Goal: Task Accomplishment & Management: Manage account settings

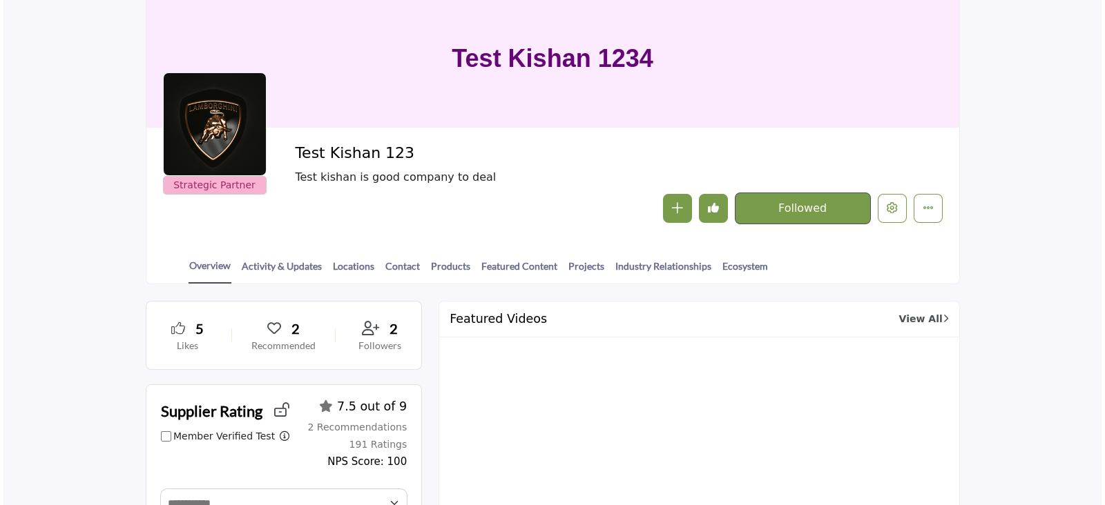
scroll to position [86, 0]
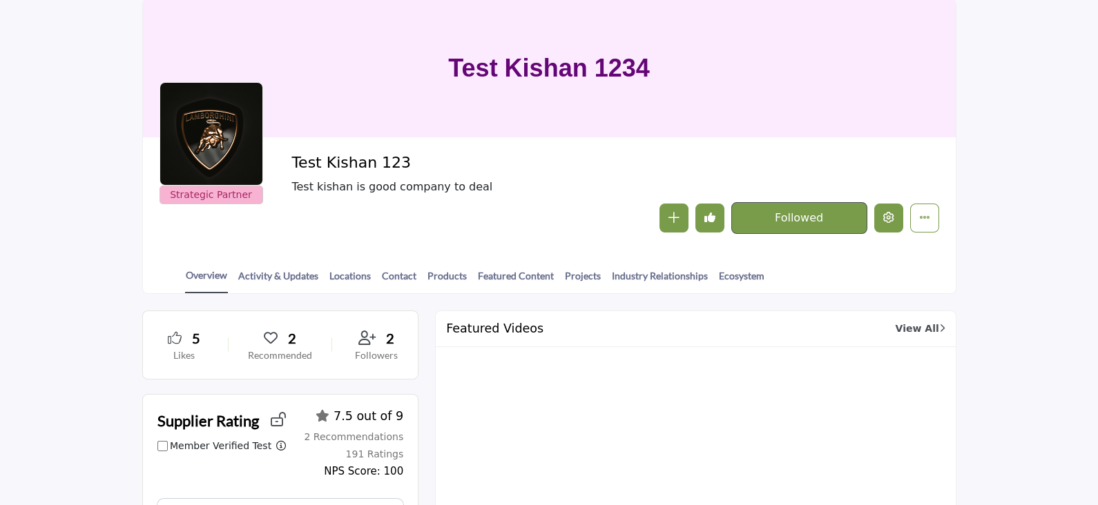
click at [894, 222] on icon "Edit company" at bounding box center [888, 217] width 11 height 11
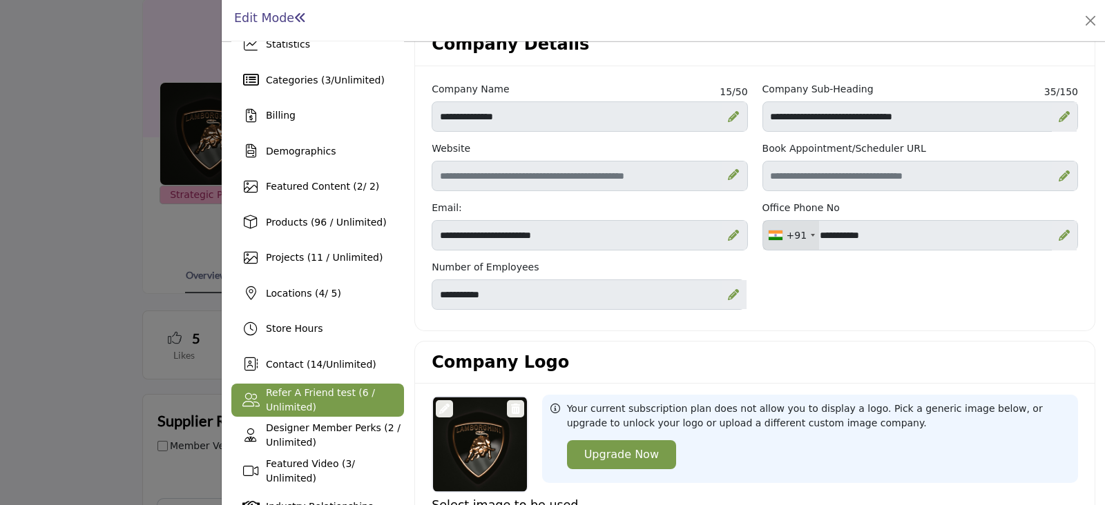
scroll to position [86, 0]
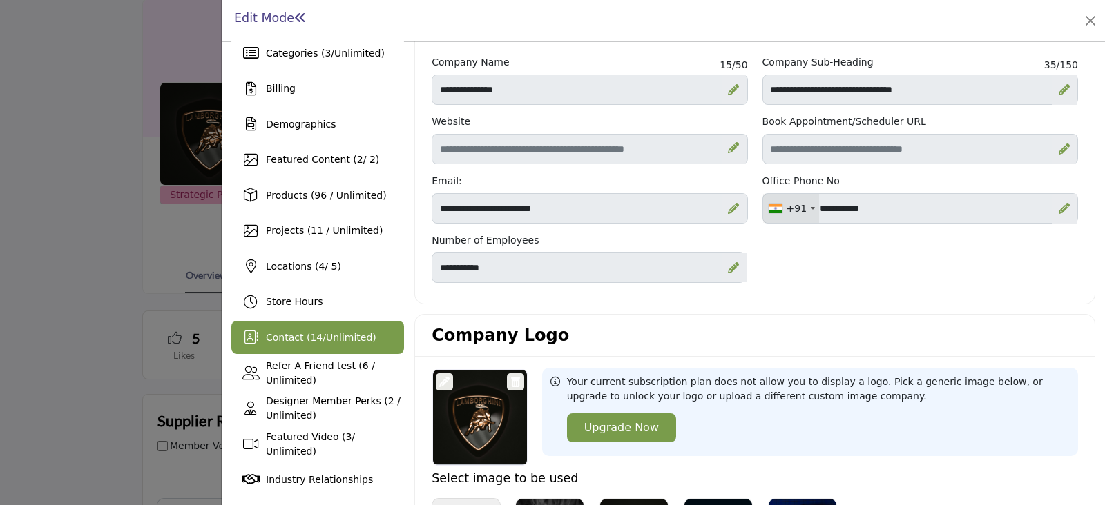
click at [315, 333] on span "Contact ( 14 / Unlimited )" at bounding box center [321, 337] width 110 height 11
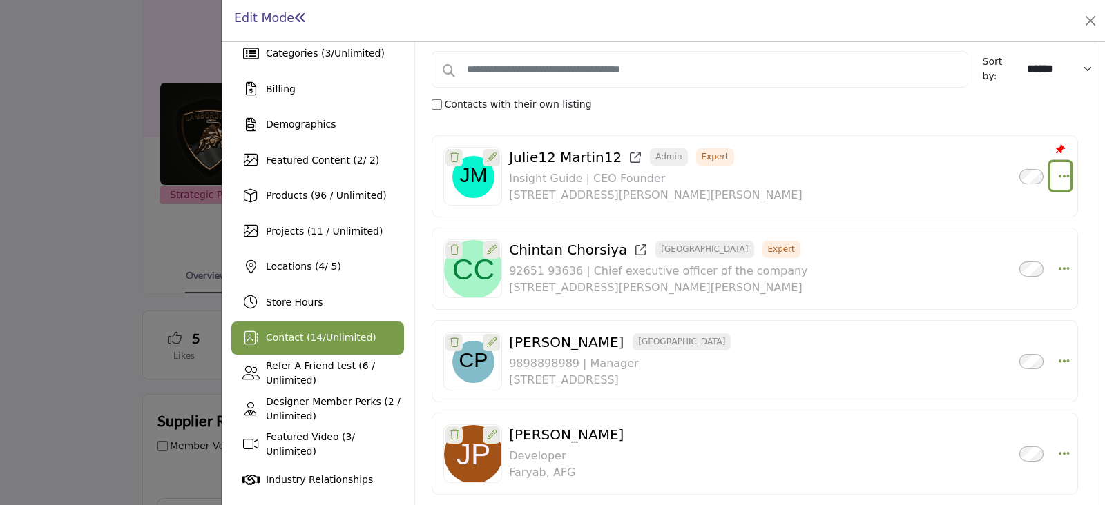
click at [1059, 177] on icon "Select Droddown options" at bounding box center [1063, 176] width 11 height 12
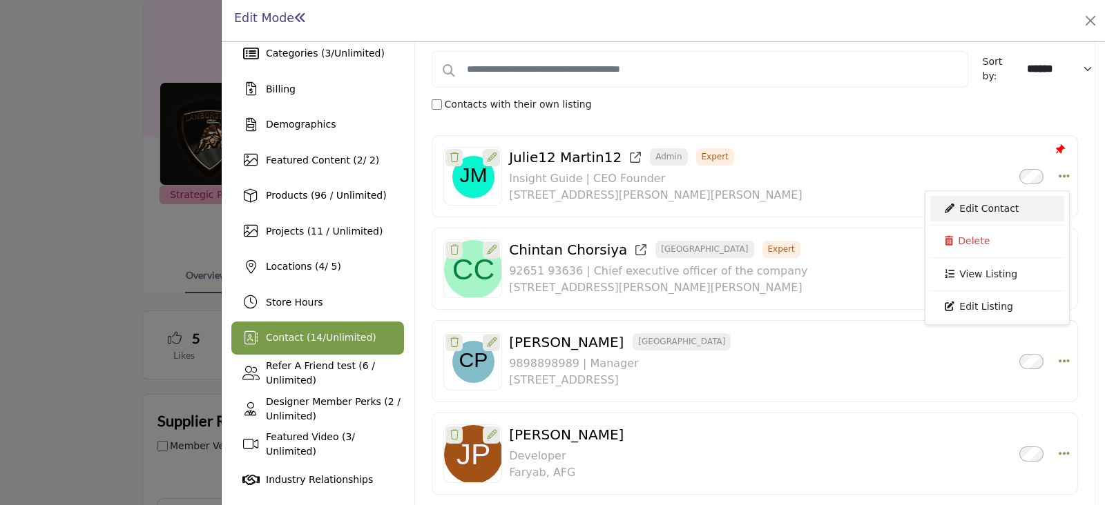
click at [994, 204] on link "Edit Contact" at bounding box center [997, 208] width 134 height 25
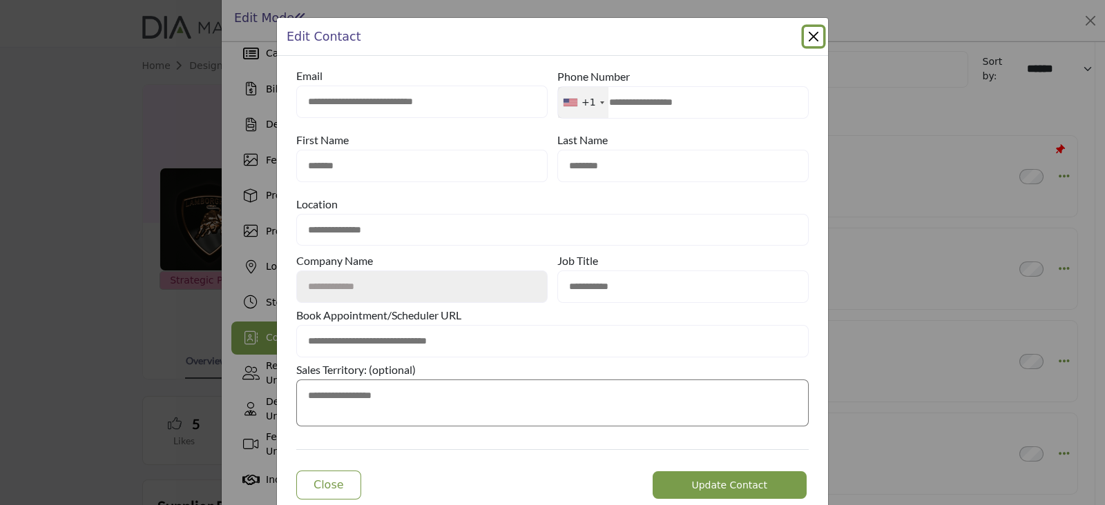
drag, startPoint x: 293, startPoint y: 76, endPoint x: 362, endPoint y: 76, distance: 69.0
click at [362, 76] on div "Email" at bounding box center [421, 76] width 251 height 20
click at [806, 31] on button "Close Modal" at bounding box center [813, 36] width 19 height 19
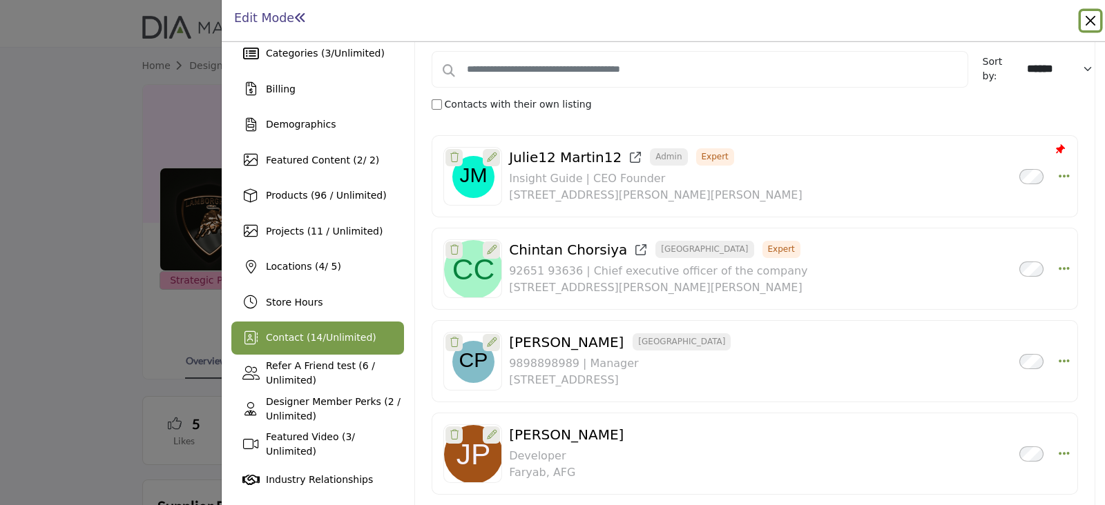
click at [1085, 17] on button "Close" at bounding box center [1089, 20] width 19 height 19
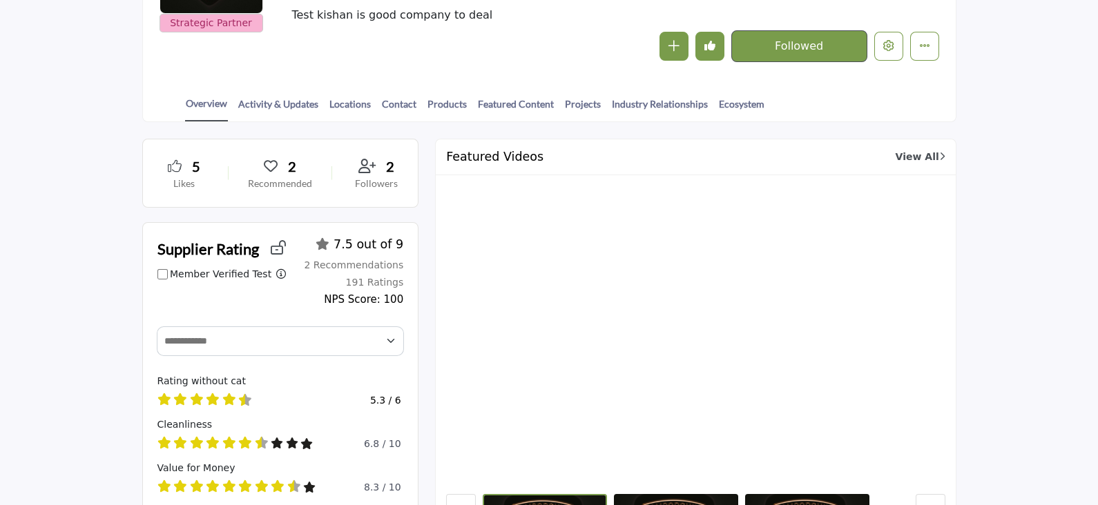
scroll to position [259, 0]
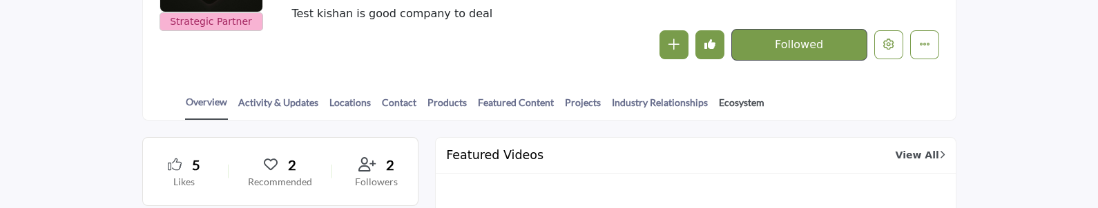
click at [734, 100] on link "Ecosystem" at bounding box center [741, 107] width 47 height 24
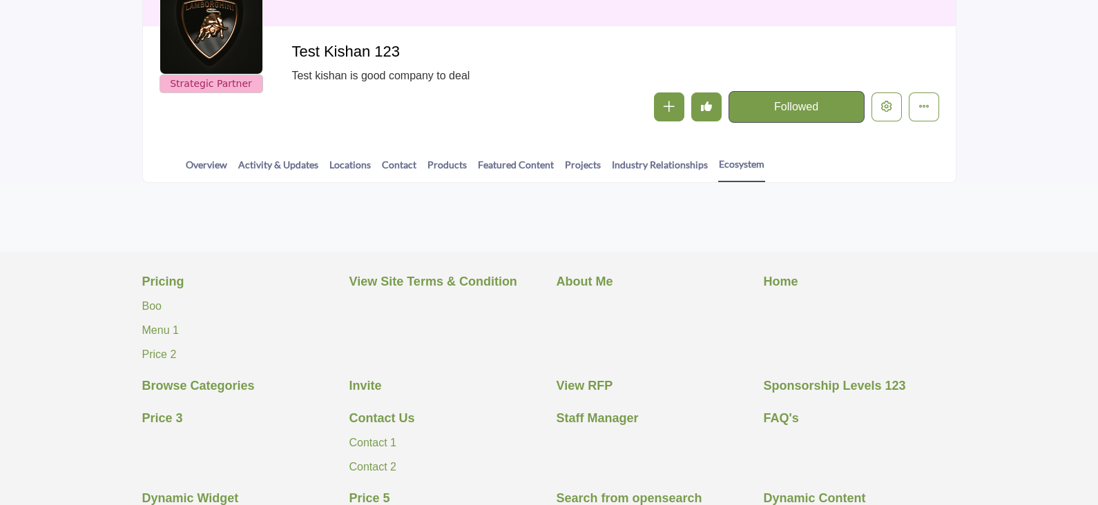
scroll to position [259, 0]
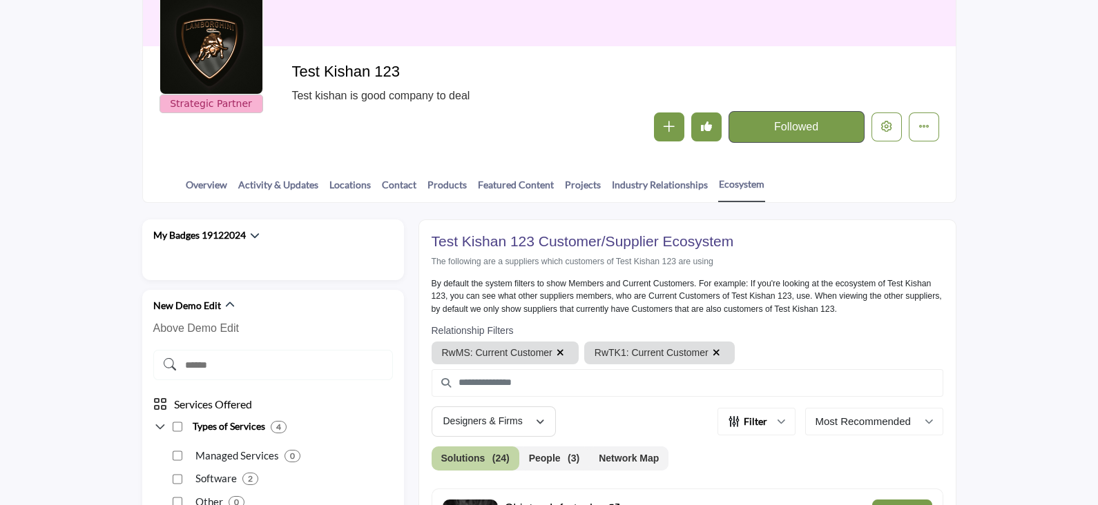
scroll to position [172, 0]
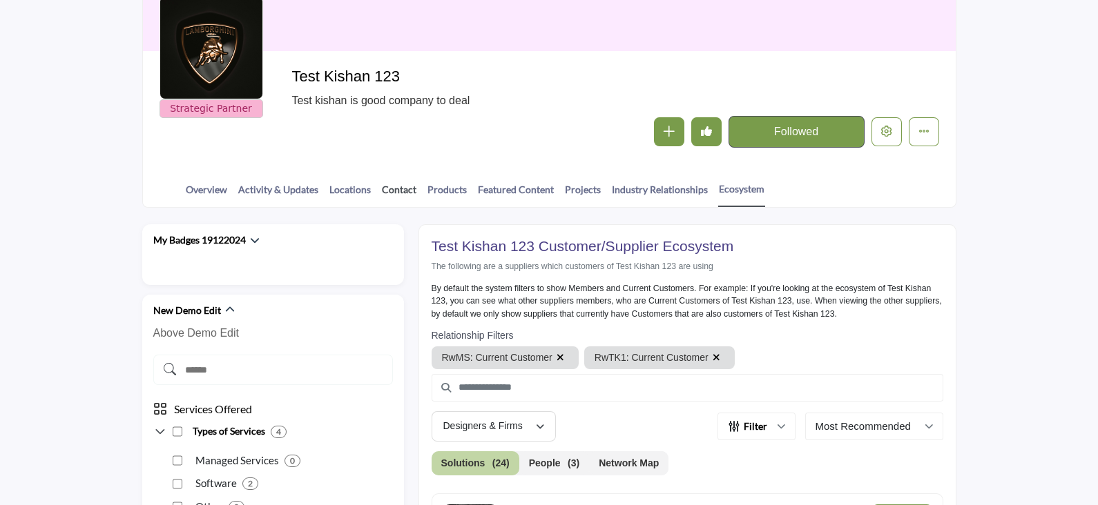
click at [398, 188] on link "Contact" at bounding box center [399, 194] width 36 height 24
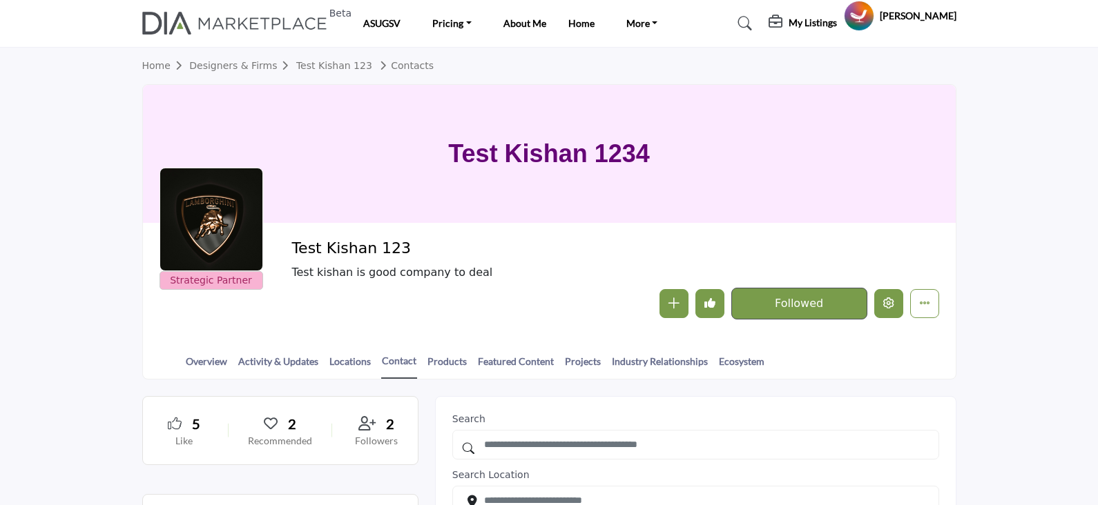
scroll to position [172, 0]
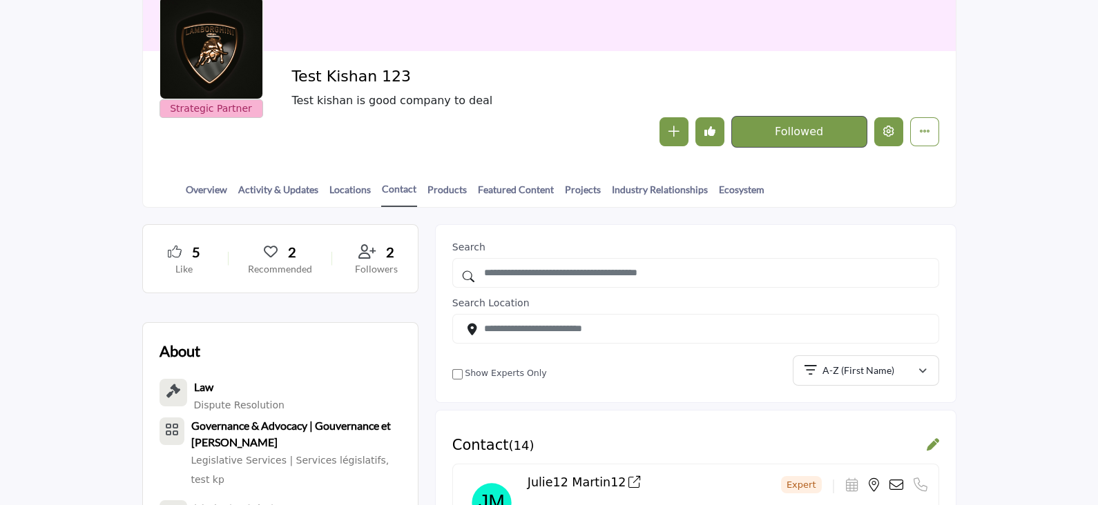
click at [884, 145] on button "Edit company" at bounding box center [888, 131] width 29 height 29
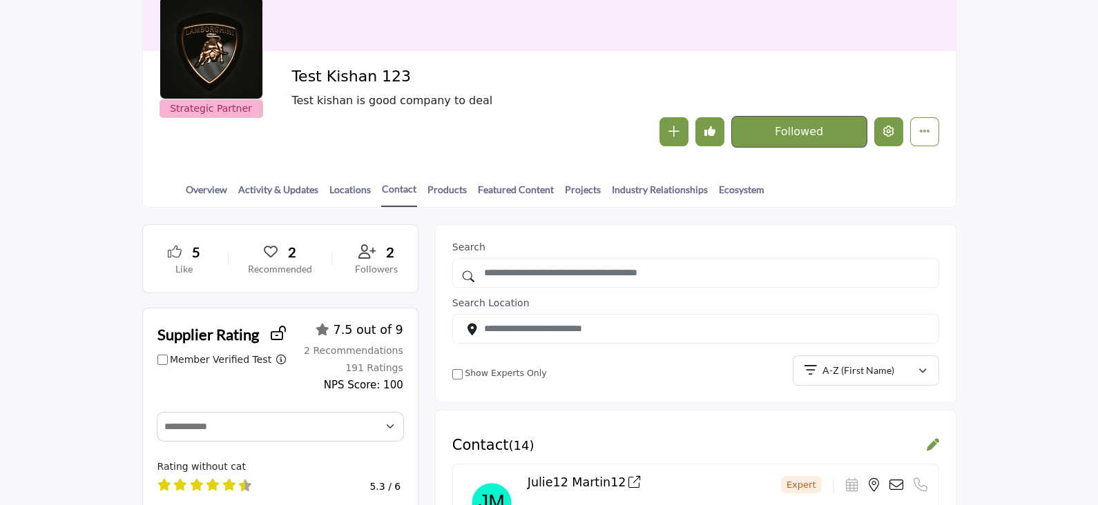
click at [884, 142] on button "Edit company" at bounding box center [888, 131] width 29 height 29
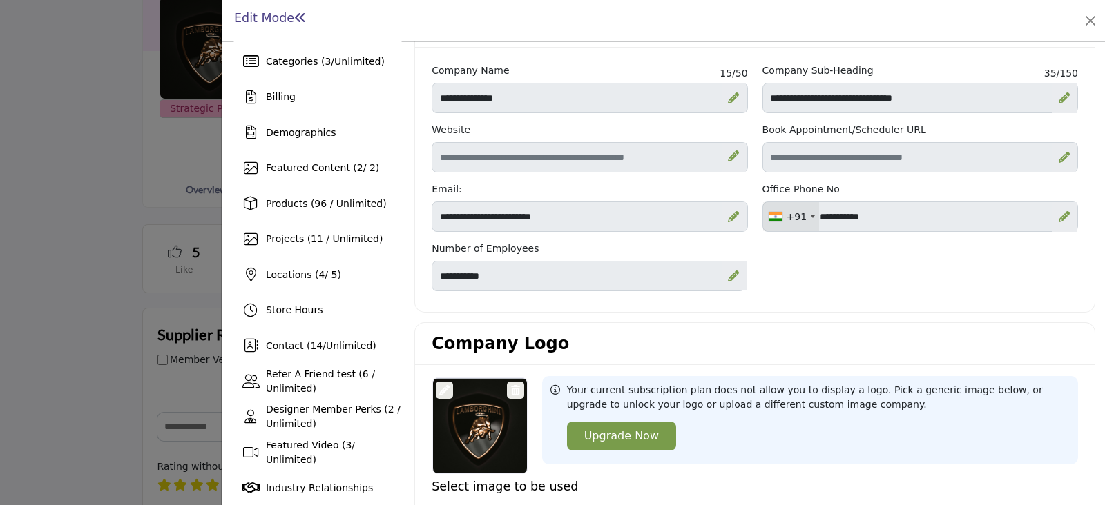
scroll to position [86, 0]
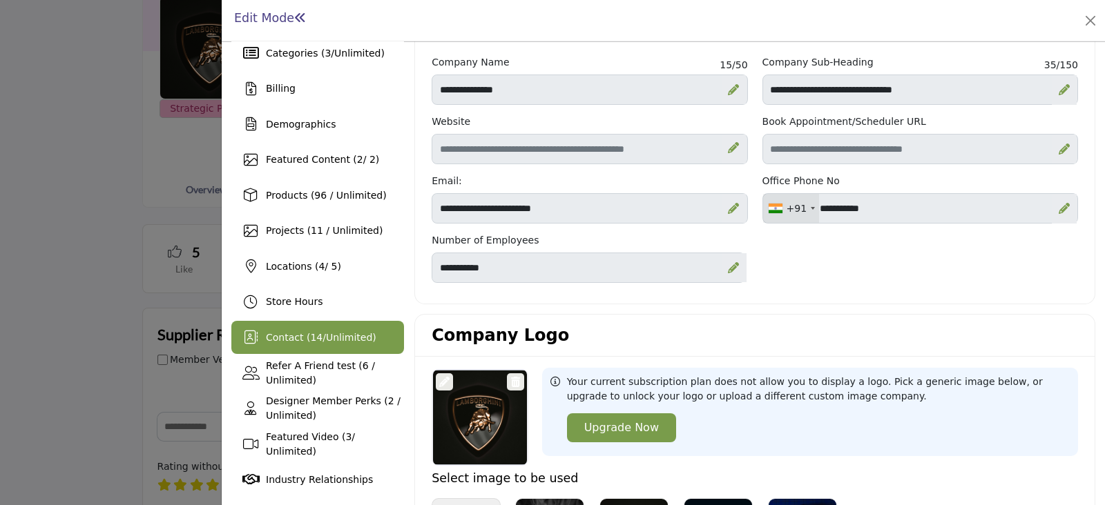
click at [366, 331] on div "Contact ( 14 / Unlimited )" at bounding box center [321, 338] width 110 height 14
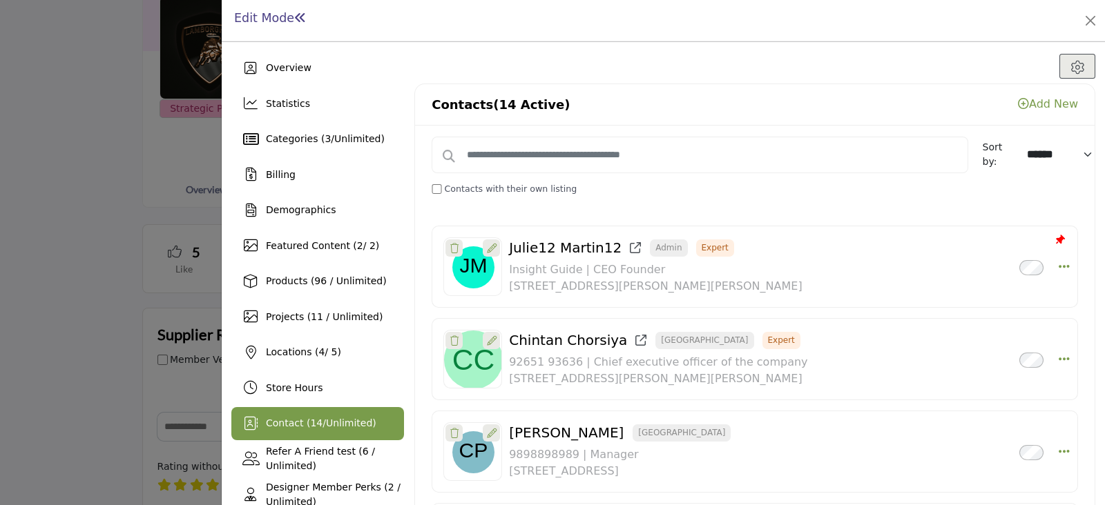
click at [1029, 99] on link "Add New" at bounding box center [1048, 103] width 60 height 13
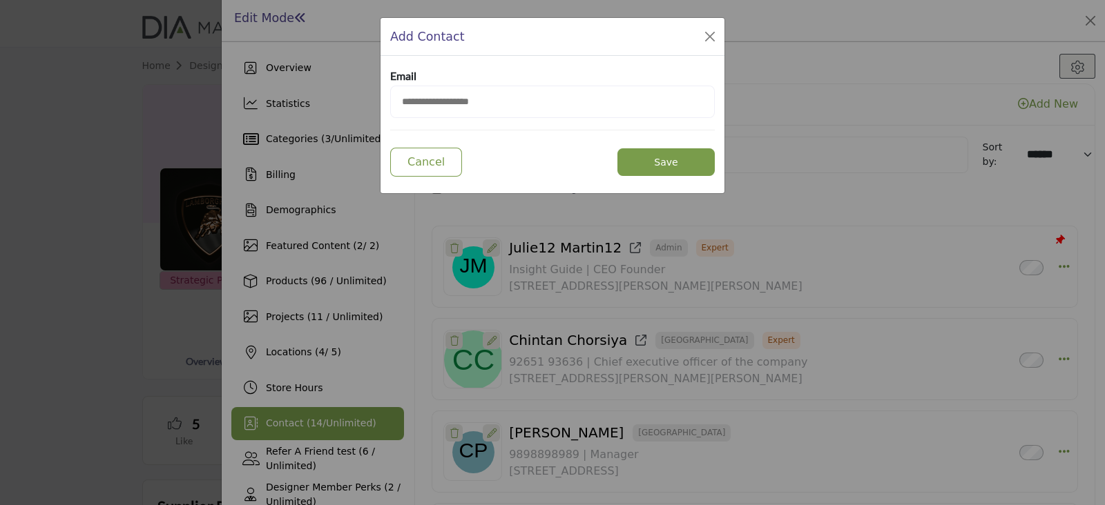
click at [601, 99] on input "email" at bounding box center [552, 102] width 324 height 32
click at [664, 154] on button "Save" at bounding box center [665, 162] width 97 height 28
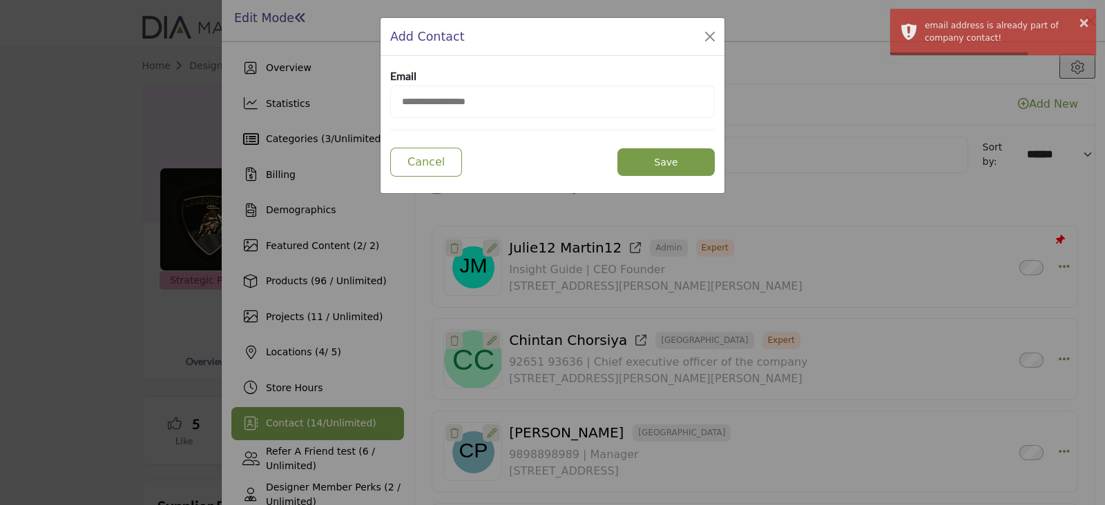
click at [619, 95] on input "**********" at bounding box center [552, 102] width 324 height 32
click at [431, 101] on input "**********" at bounding box center [552, 102] width 324 height 32
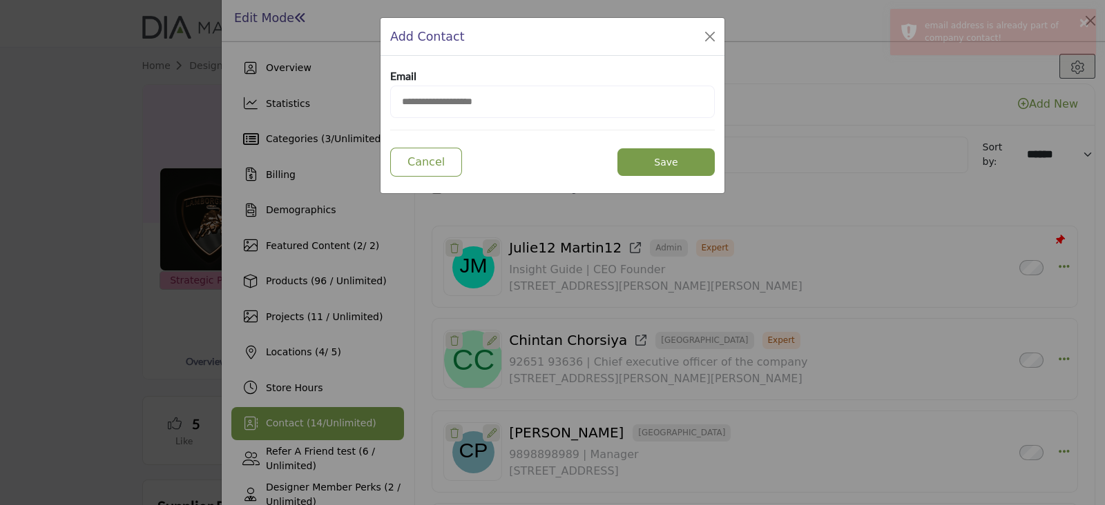
type input "**********"
click at [644, 157] on button "Save" at bounding box center [665, 162] width 97 height 28
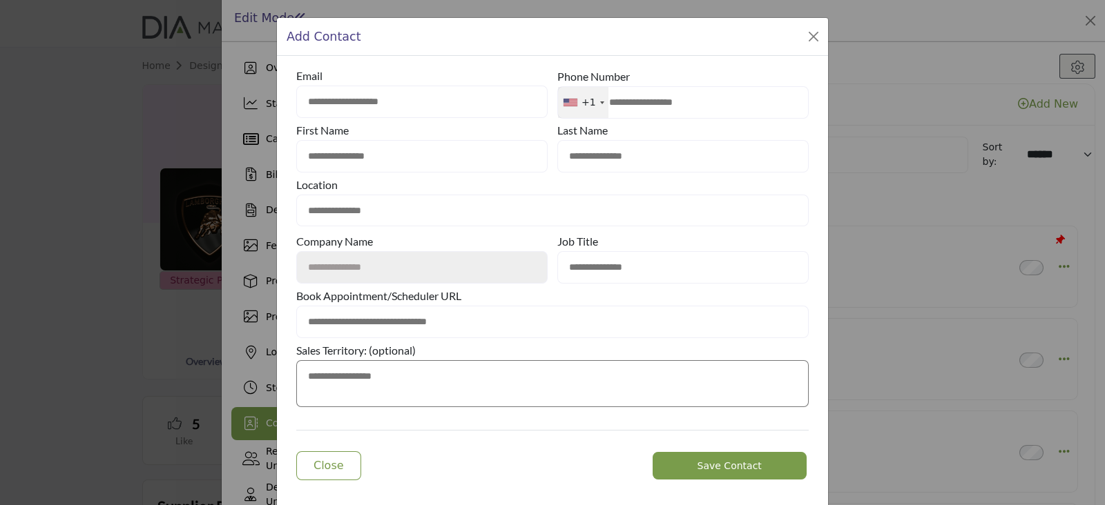
click at [393, 101] on input "**********" at bounding box center [421, 102] width 251 height 32
click at [445, 101] on input "**********" at bounding box center [421, 102] width 251 height 32
drag, startPoint x: 423, startPoint y: 144, endPoint x: 436, endPoint y: 122, distance: 25.1
click at [423, 144] on input "text" at bounding box center [421, 156] width 251 height 32
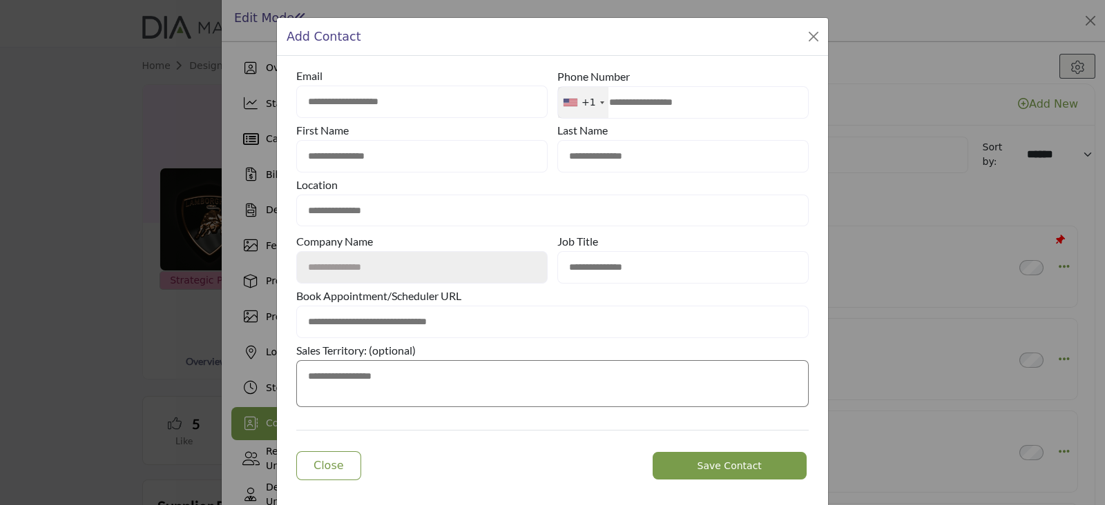
click at [438, 104] on input "**********" at bounding box center [421, 102] width 251 height 32
click at [438, 103] on input "**********" at bounding box center [421, 102] width 251 height 32
click at [436, 102] on input "**********" at bounding box center [421, 102] width 251 height 32
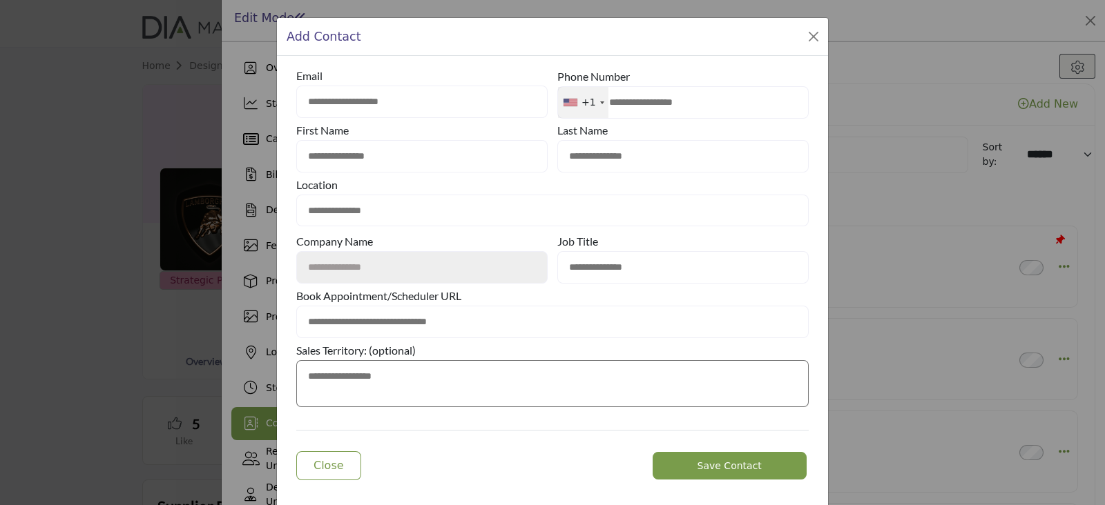
click at [528, 324] on input "text" at bounding box center [552, 322] width 512 height 32
click at [815, 43] on button "Close Modal" at bounding box center [813, 36] width 19 height 19
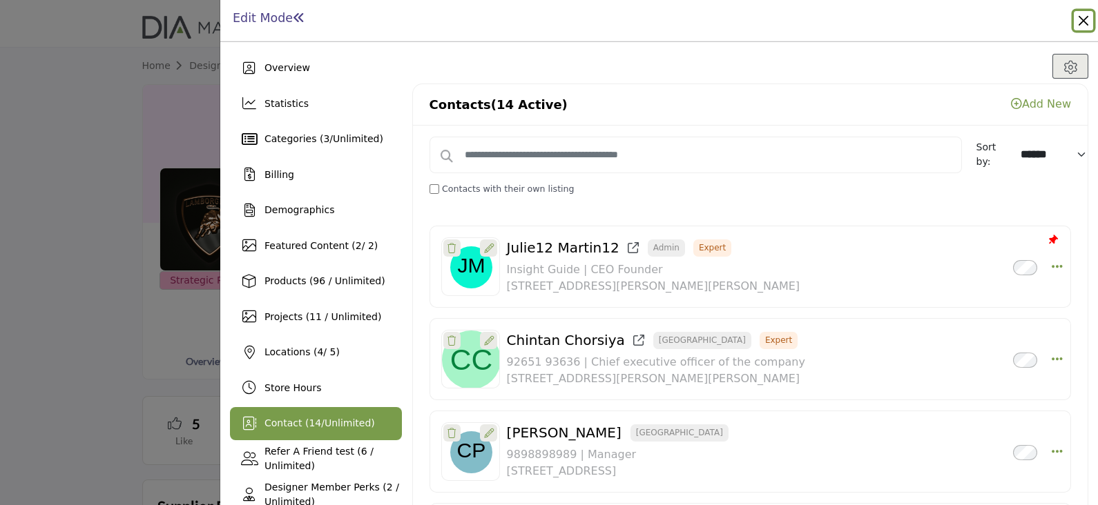
click at [1080, 22] on button "Close" at bounding box center [1082, 20] width 19 height 19
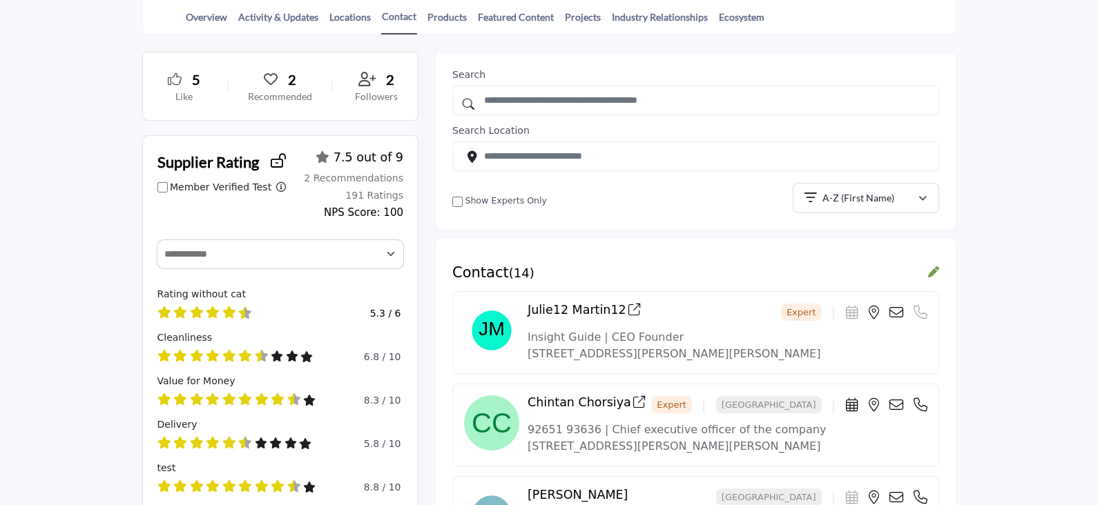
scroll to position [259, 0]
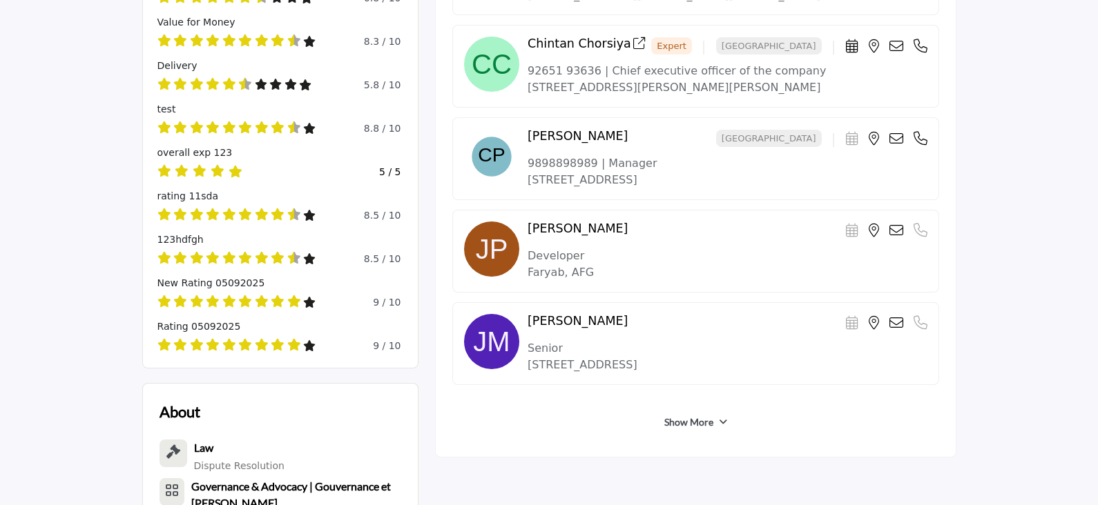
scroll to position [777, 0]
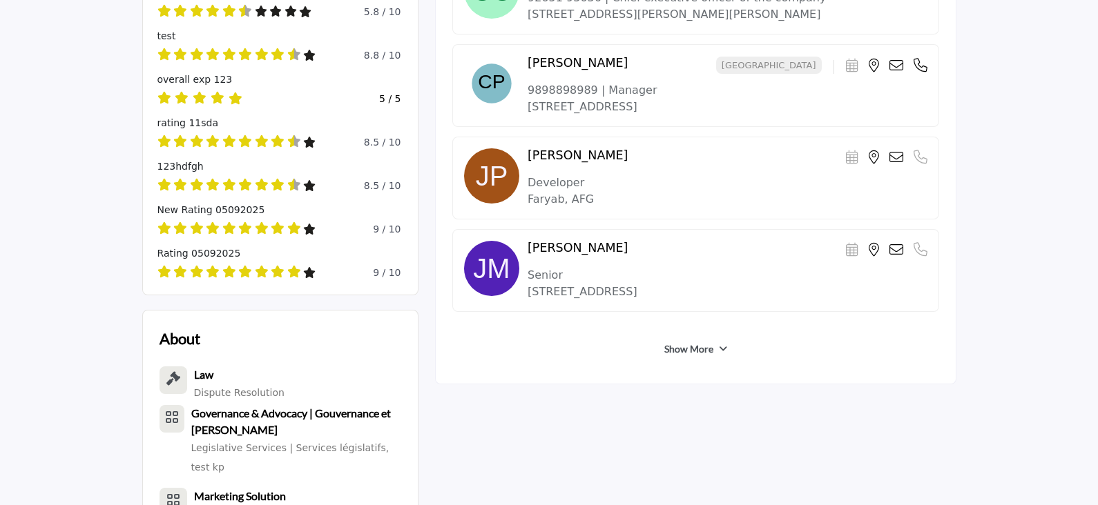
click at [696, 356] on link "Show More" at bounding box center [688, 349] width 49 height 14
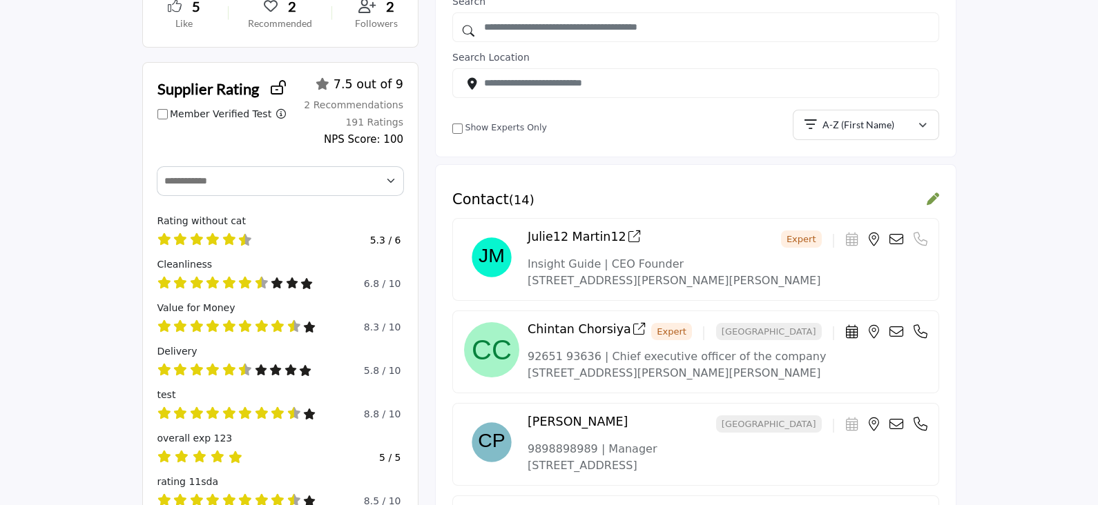
scroll to position [172, 0]
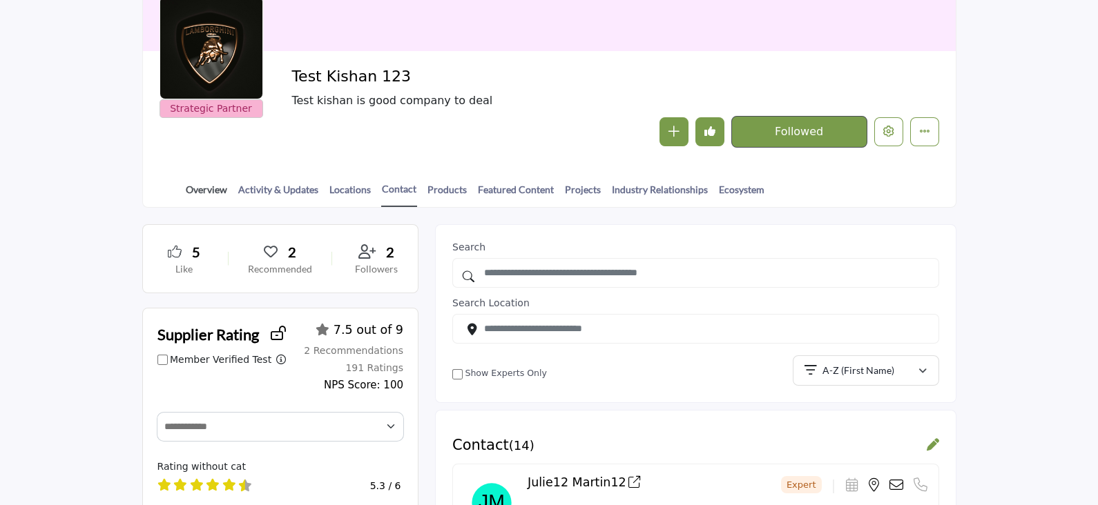
click at [202, 188] on link "Overview" at bounding box center [206, 194] width 43 height 24
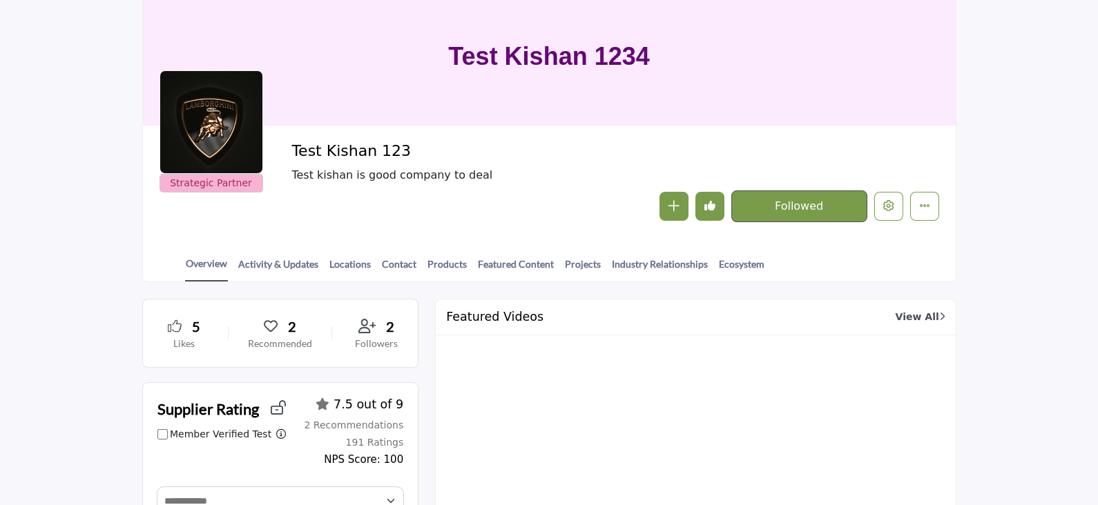
scroll to position [259, 0]
